Goal: Navigation & Orientation: Find specific page/section

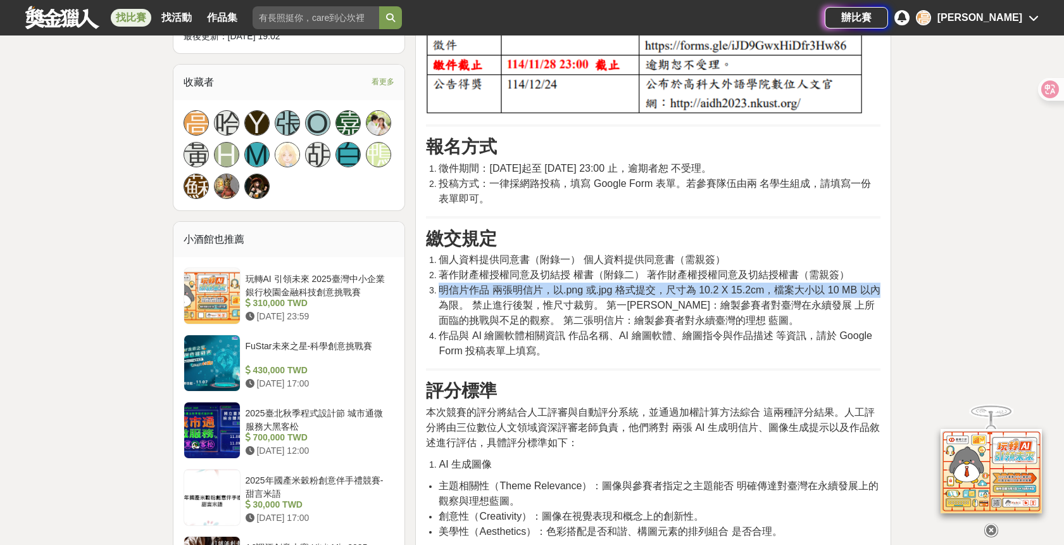
drag, startPoint x: 439, startPoint y: 350, endPoint x: 932, endPoint y: 353, distance: 493.3
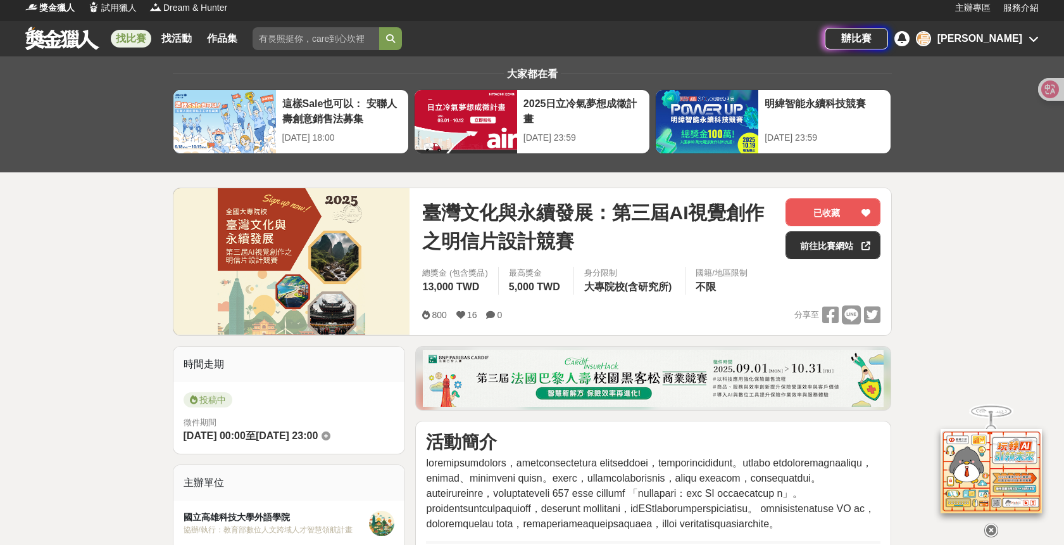
scroll to position [7, 0]
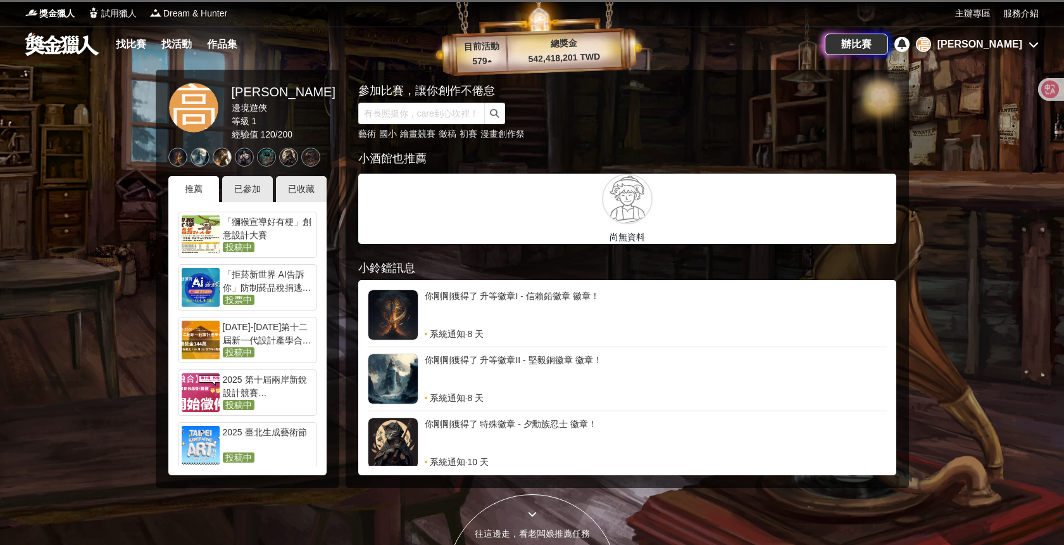
click at [1013, 48] on div "[PERSON_NAME]" at bounding box center [980, 44] width 85 height 15
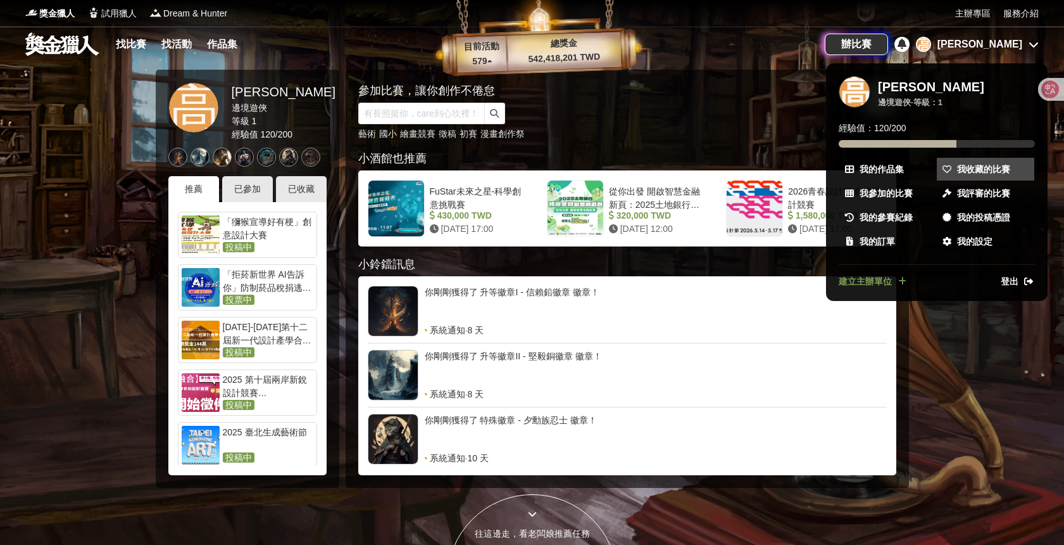
click at [990, 168] on span "我收藏的比賽" at bounding box center [983, 169] width 53 height 13
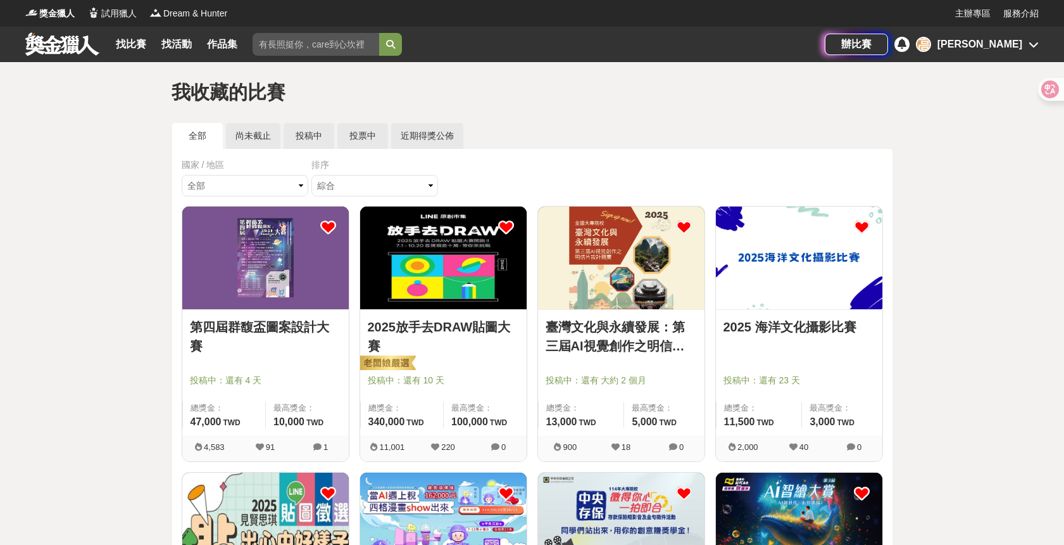
click at [260, 253] on img at bounding box center [265, 257] width 167 height 103
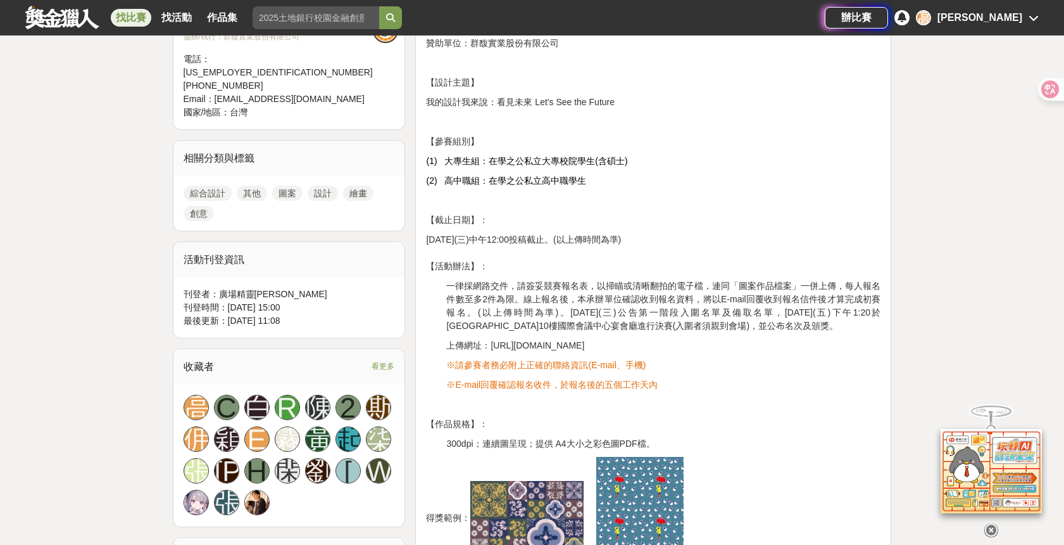
scroll to position [502, 0]
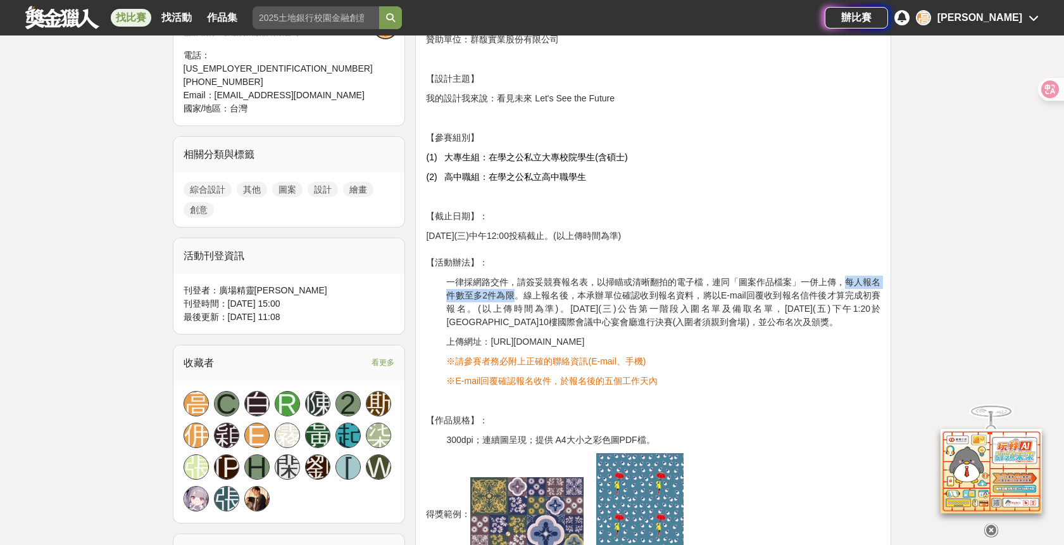
drag, startPoint x: 846, startPoint y: 279, endPoint x: 517, endPoint y: 294, distance: 329.6
click at [515, 294] on span "一律採網路交件，請簽妥競賽報名表，以掃瞄或清晰翻拍的電子檔，連同「圖案作品檔案」一併上傳，每人報名件數至多2件為限。線上報名後，本承辦單位確認收到報名資料，將…" at bounding box center [663, 302] width 434 height 50
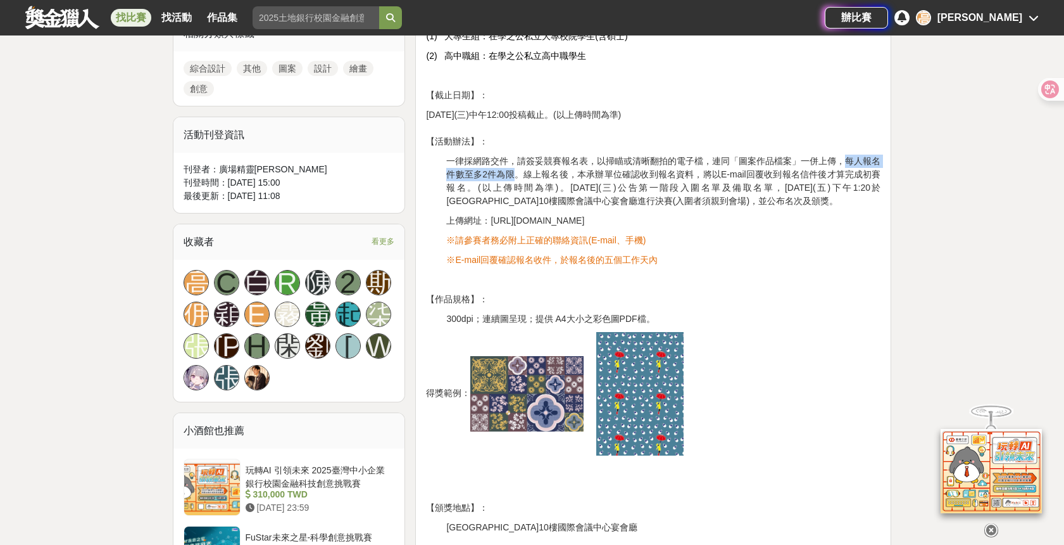
scroll to position [660, 0]
